Goal: Transaction & Acquisition: Purchase product/service

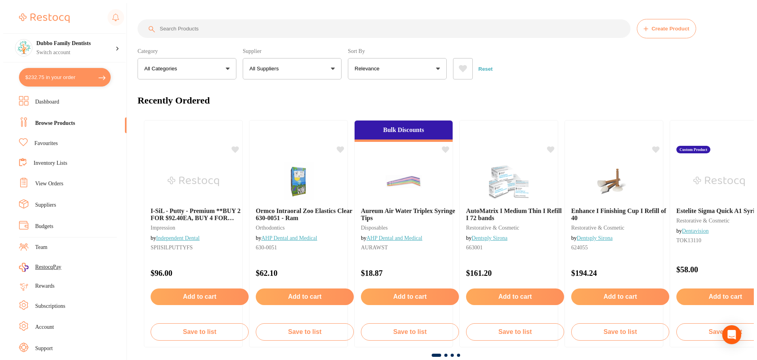
click at [204, 26] on input "search" at bounding box center [384, 28] width 493 height 19
paste input "[MEDICAL_DATA] Biohazard Spill Kit"
type input "[MEDICAL_DATA] Biohazard Spill Kit"
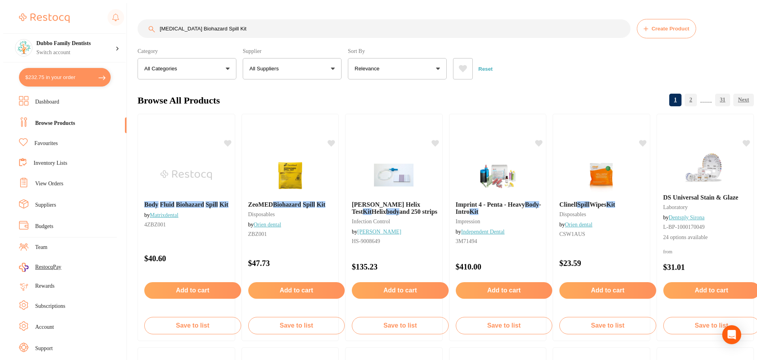
click at [246, 87] on div "Browse All Products 1 2 ...... 31" at bounding box center [446, 100] width 617 height 26
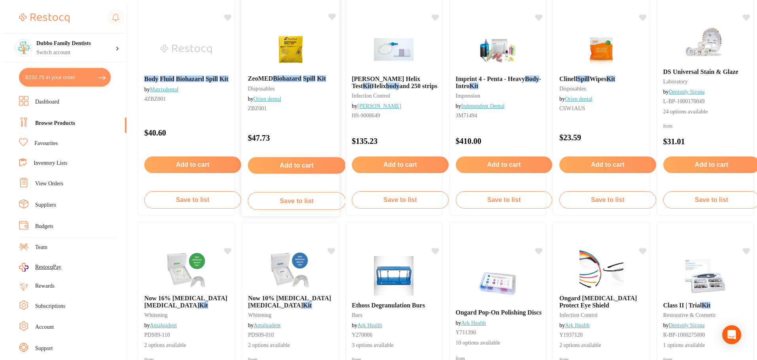
scroll to position [79, 0]
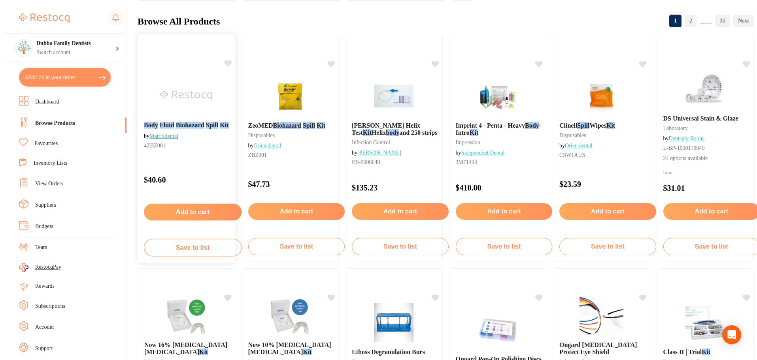
click at [184, 105] on img at bounding box center [187, 96] width 52 height 40
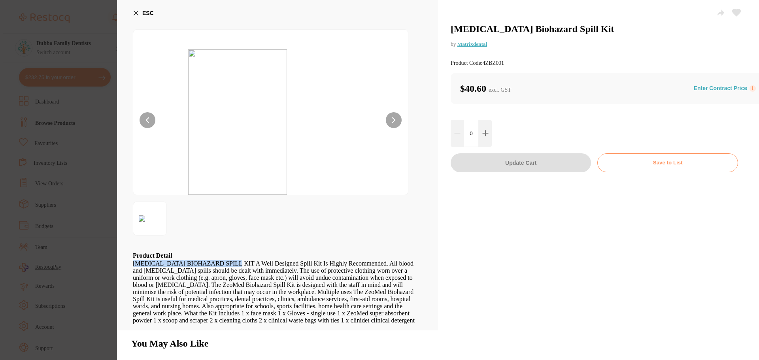
drag, startPoint x: 237, startPoint y: 243, endPoint x: 130, endPoint y: 246, distance: 107.2
click at [130, 246] on div "ESC Product Detail [MEDICAL_DATA] BIOHAZARD SPILL KIT A Well Designed Spill Kit…" at bounding box center [277, 165] width 321 height 331
copy div "[MEDICAL_DATA] BIOHAZARD SPILL KIT"
click at [483, 130] on icon at bounding box center [485, 133] width 6 height 6
type input "1"
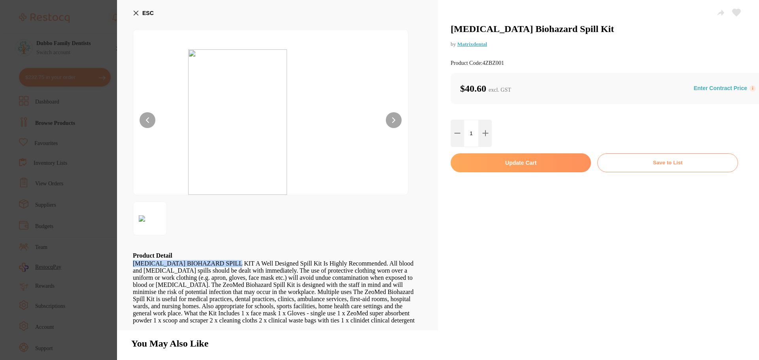
click at [511, 153] on button "Update Cart" at bounding box center [521, 162] width 140 height 19
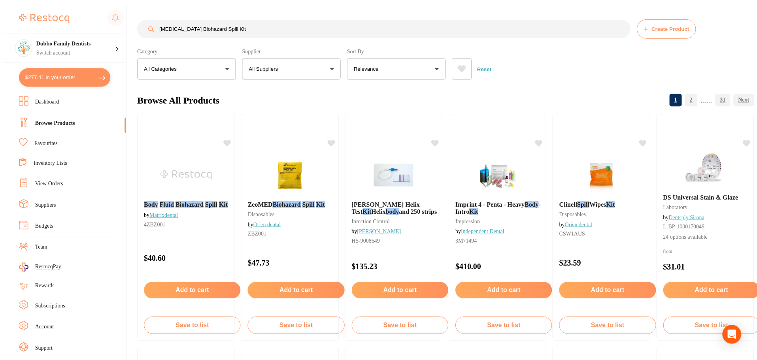
scroll to position [79, 0]
